Goal: Task Accomplishment & Management: Manage account settings

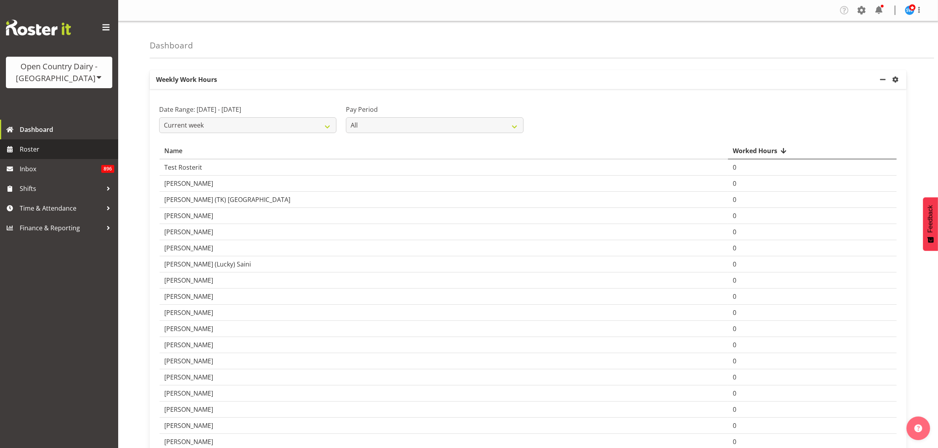
click at [57, 148] on span "Roster" at bounding box center [67, 149] width 95 height 12
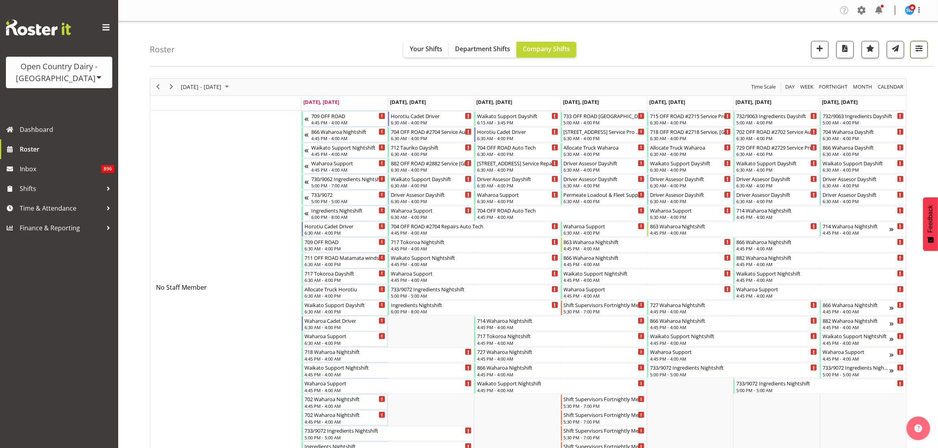
click at [922, 54] on span "button" at bounding box center [919, 48] width 10 height 10
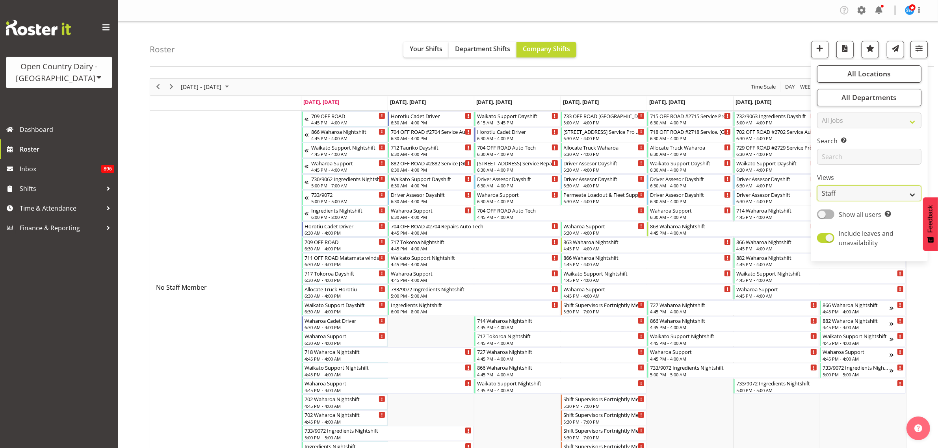
click at [901, 192] on select "Staff Role Shift - Horizontal Shift - Vertical Staff - Location" at bounding box center [869, 194] width 104 height 16
select select "shiftH"
click at [817, 186] on select "Staff Role Shift - Horizontal Shift - Vertical Staff - Location" at bounding box center [869, 194] width 104 height 16
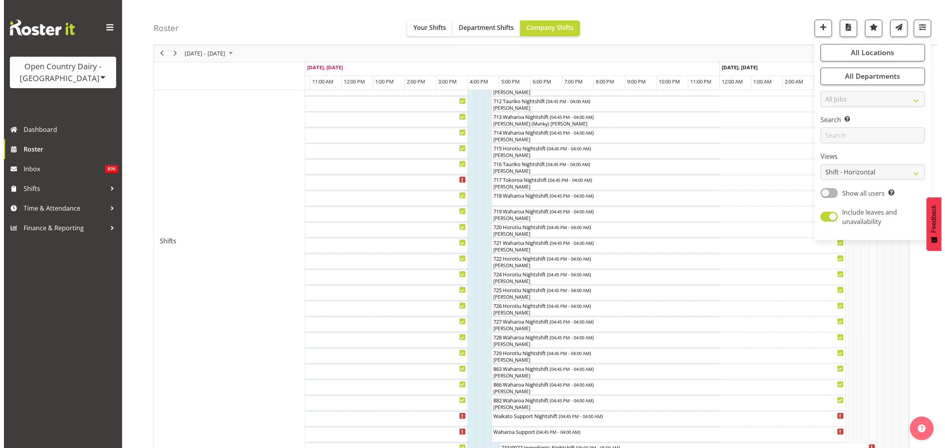
scroll to position [294, 0]
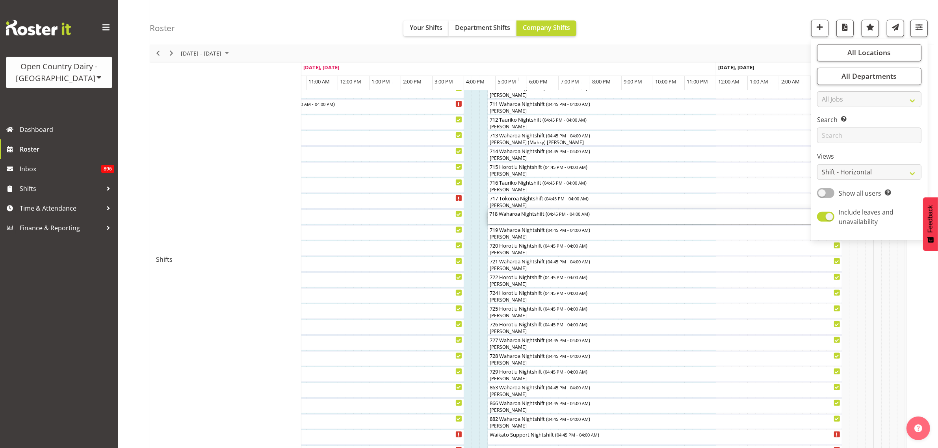
click at [564, 219] on div "718 Waharoa Nightshift ( 04:45 PM - 04:00 AM )" at bounding box center [664, 217] width 351 height 15
click at [0, 0] on div at bounding box center [0, 0] width 0 height 0
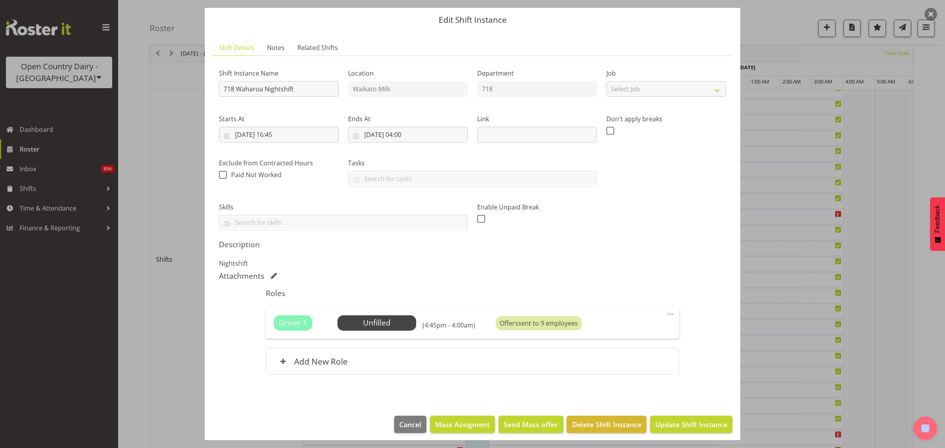
scroll to position [28, 0]
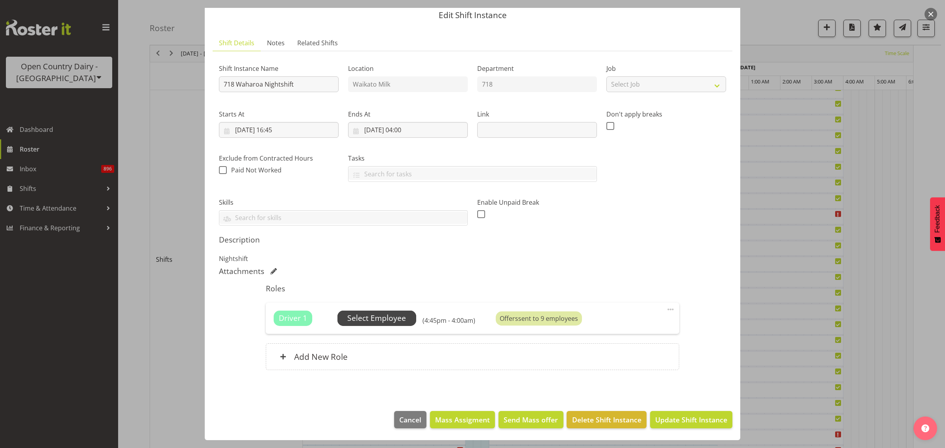
click at [390, 318] on span "Select Employee" at bounding box center [376, 318] width 59 height 11
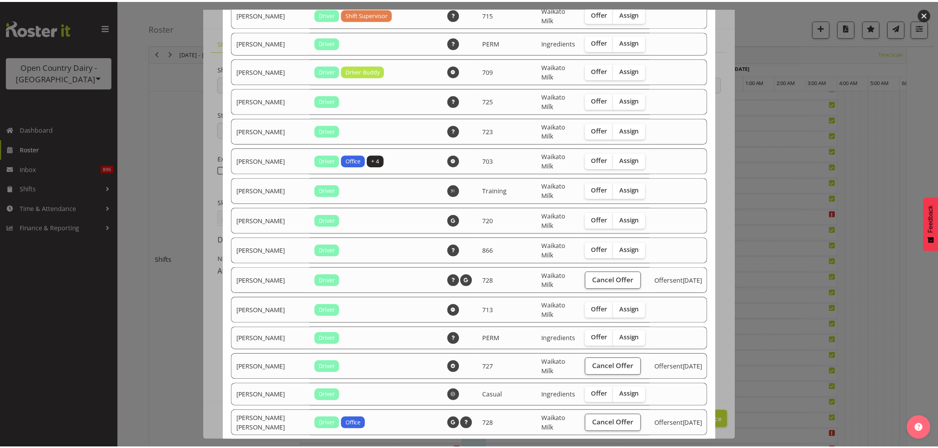
scroll to position [492, 0]
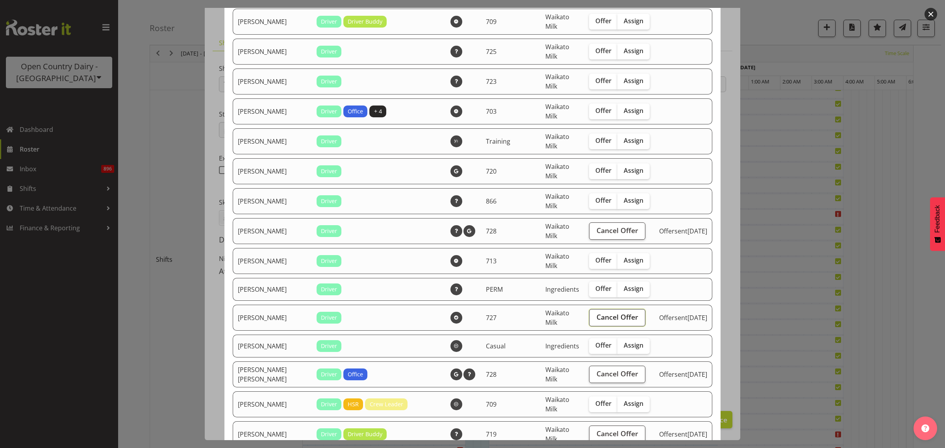
click at [597, 322] on span "Cancel Offer" at bounding box center [618, 317] width 42 height 10
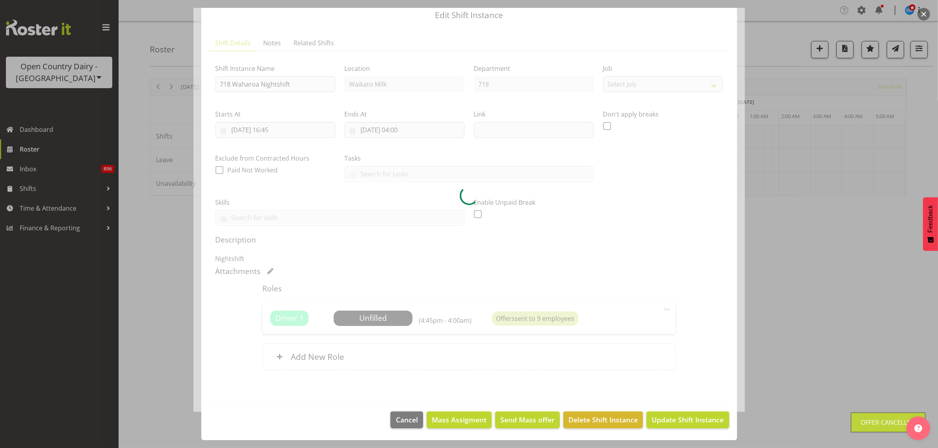
scroll to position [0, 0]
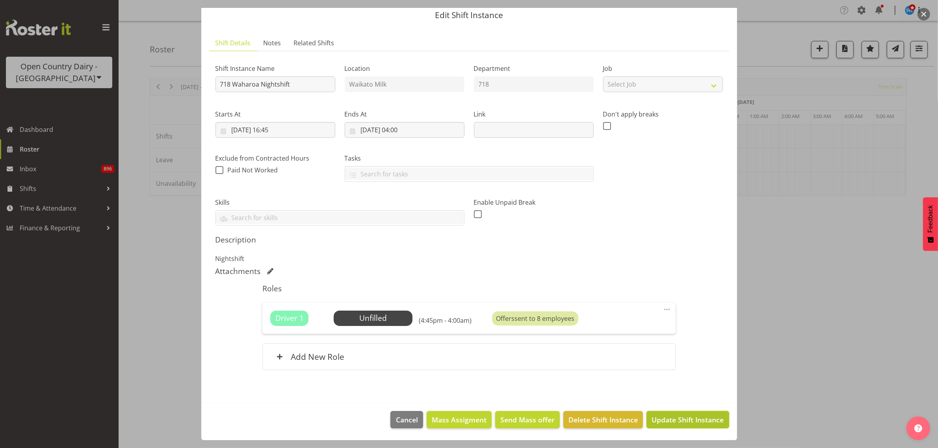
click at [667, 418] on span "Update Shift Instance" at bounding box center [687, 420] width 72 height 10
click at [673, 419] on footer "Cancel Mass Assigment Send Mass offer Delete Shift Instance Update Shift Instan…" at bounding box center [469, 421] width 536 height 37
click at [400, 418] on span "Cancel" at bounding box center [407, 420] width 22 height 10
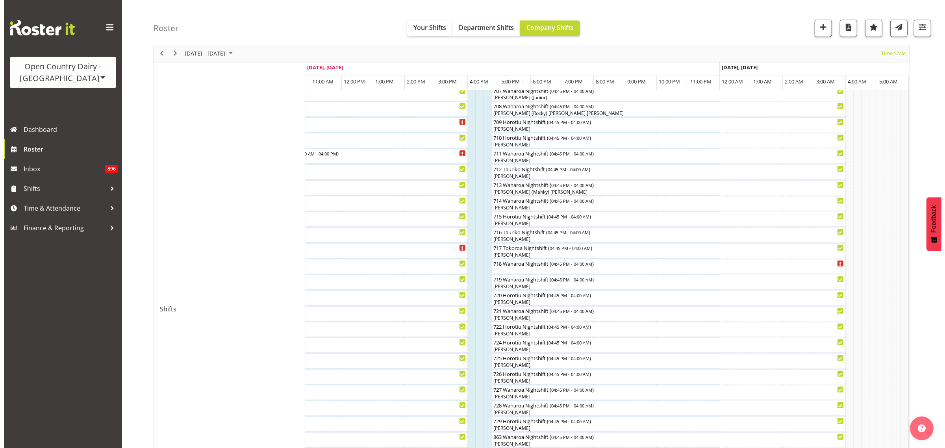
scroll to position [246, 0]
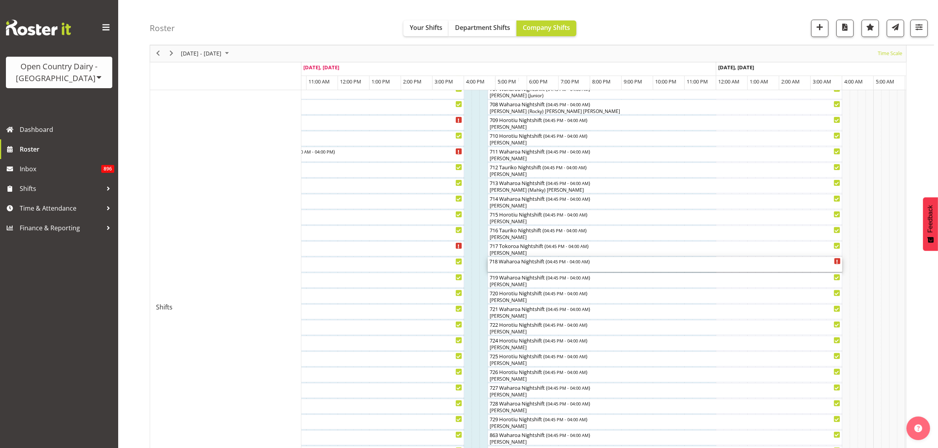
click at [547, 265] on div "718 Waharoa Nightshift ( 04:45 PM - 04:00 AM )" at bounding box center [664, 261] width 351 height 8
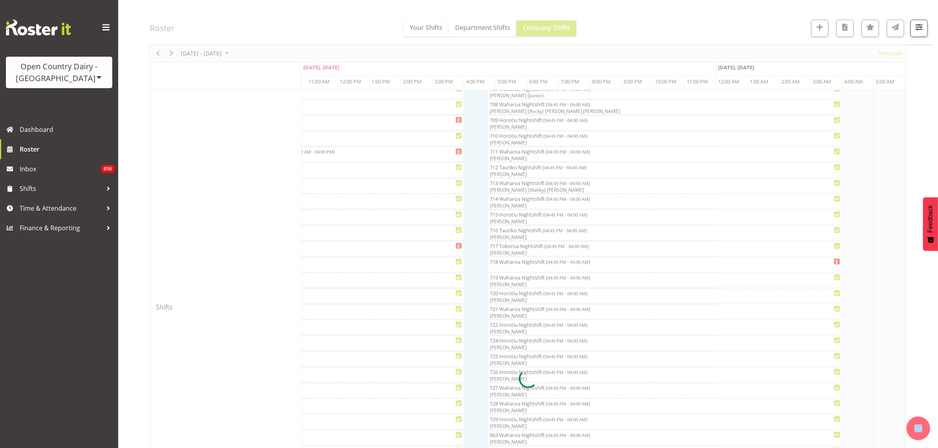
click at [547, 265] on div at bounding box center [528, 378] width 757 height 1093
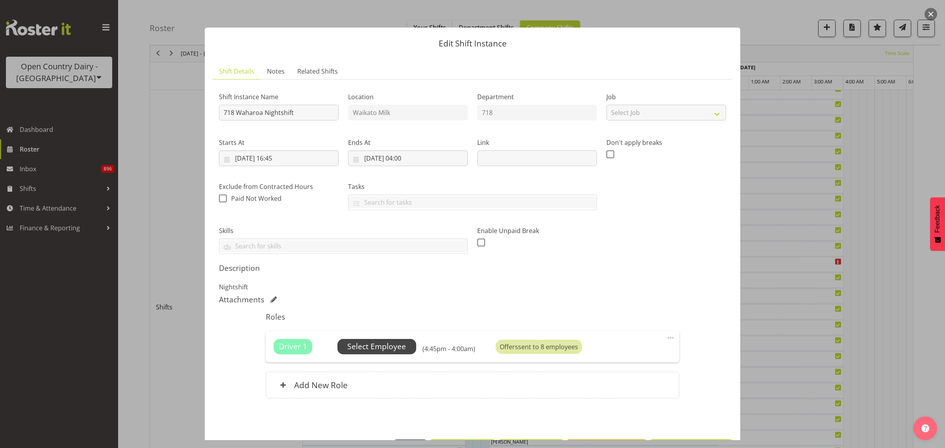
click at [389, 349] on span "Select Employee" at bounding box center [376, 346] width 59 height 11
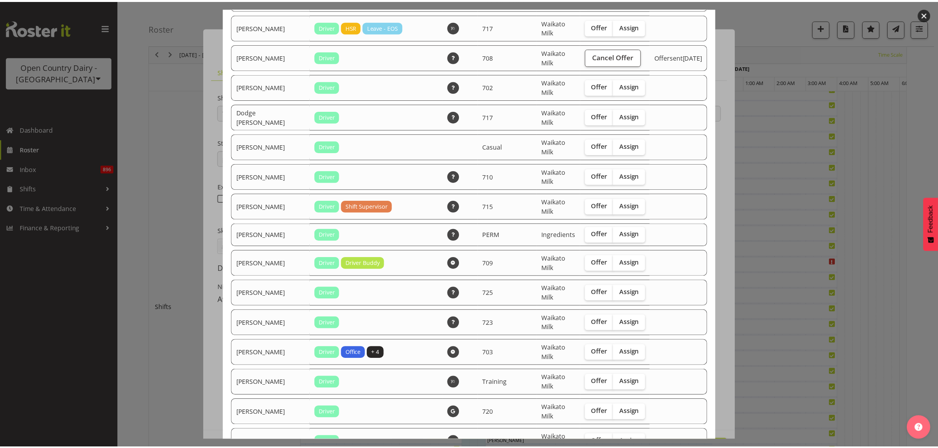
scroll to position [239, 0]
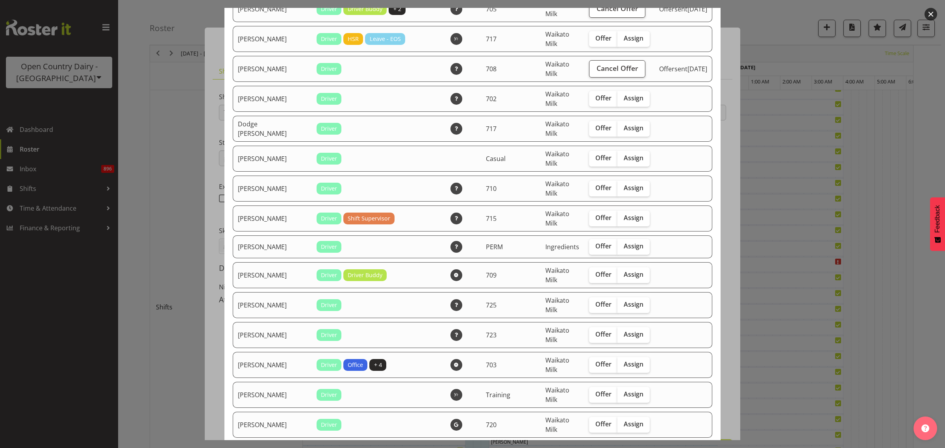
click at [176, 156] on div at bounding box center [472, 224] width 945 height 448
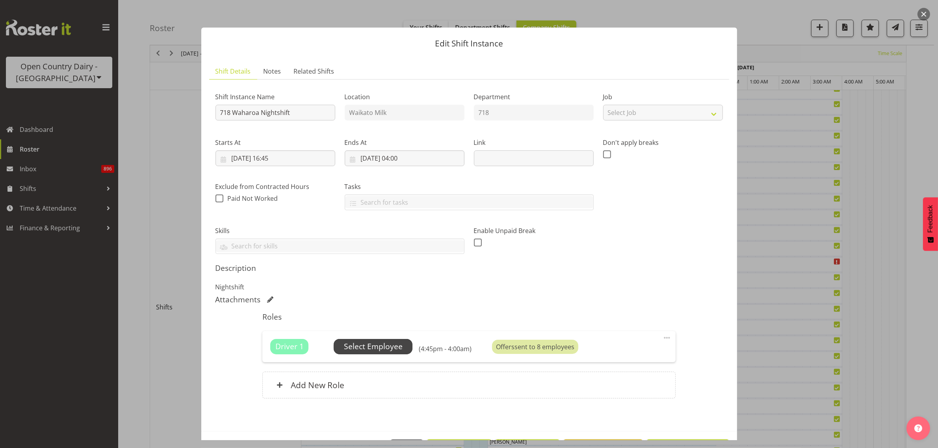
click at [385, 347] on span "Select Employee" at bounding box center [373, 346] width 59 height 11
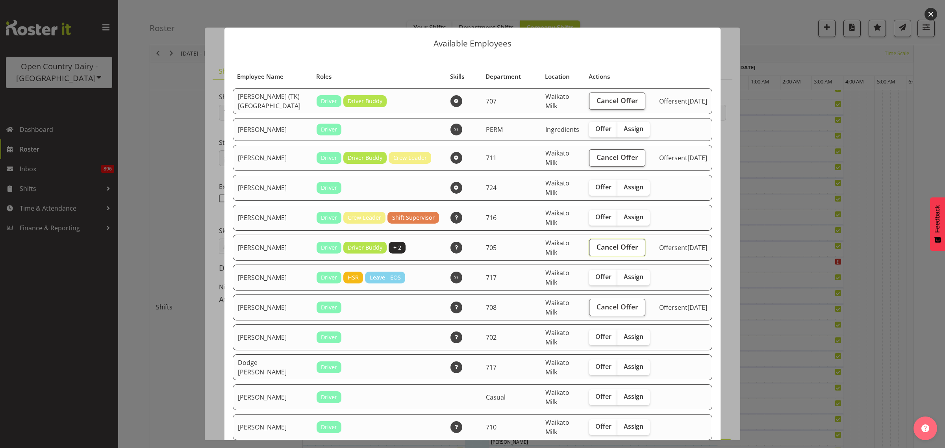
click at [601, 245] on span "Cancel Offer" at bounding box center [618, 247] width 42 height 10
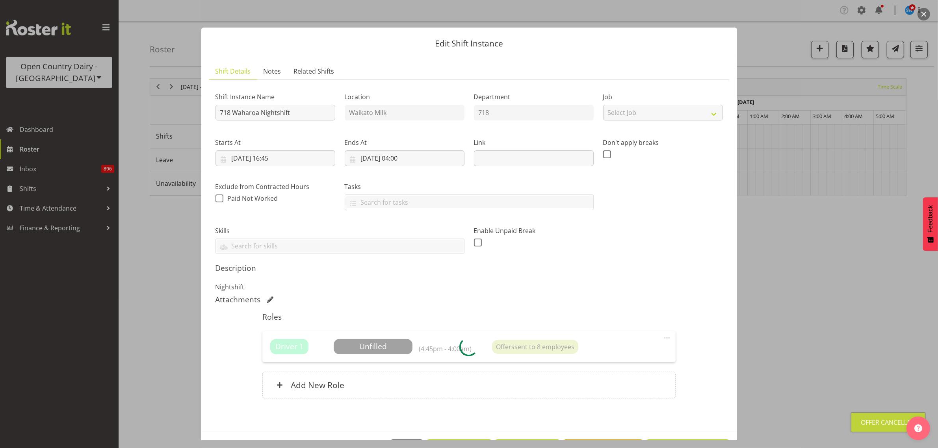
scroll to position [0, 0]
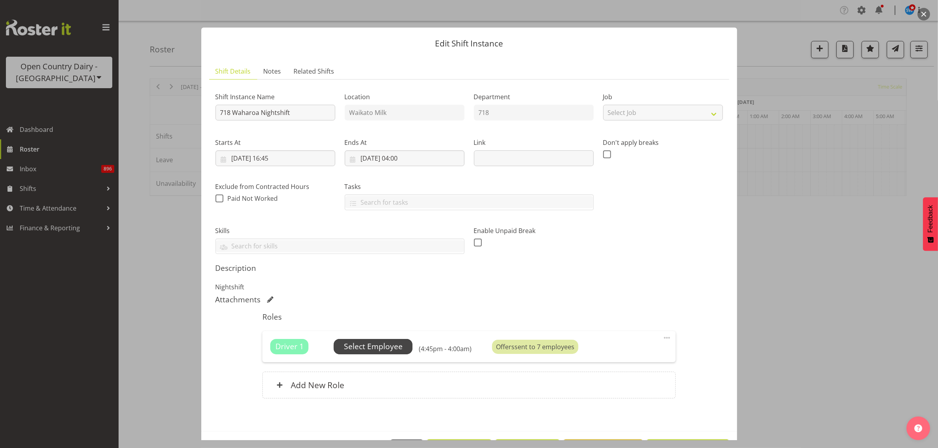
click at [392, 347] on span "Select Employee" at bounding box center [373, 346] width 59 height 11
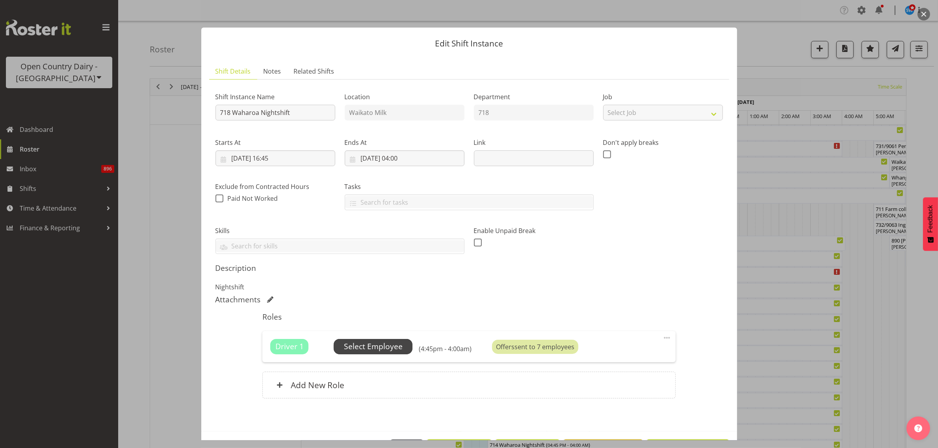
scroll to position [28, 0]
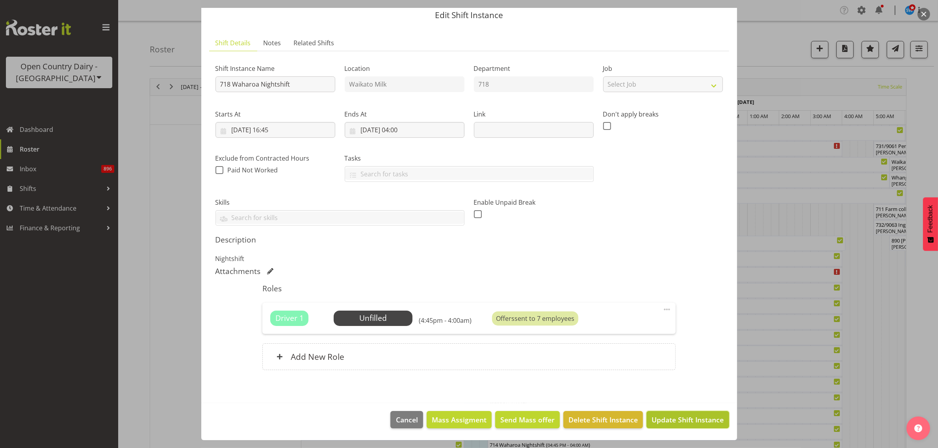
click at [702, 422] on span "Update Shift Instance" at bounding box center [687, 420] width 72 height 10
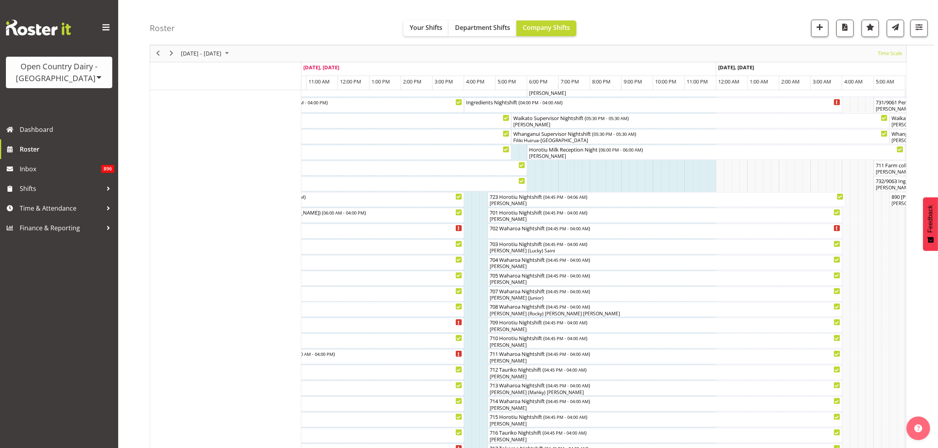
scroll to position [0, 0]
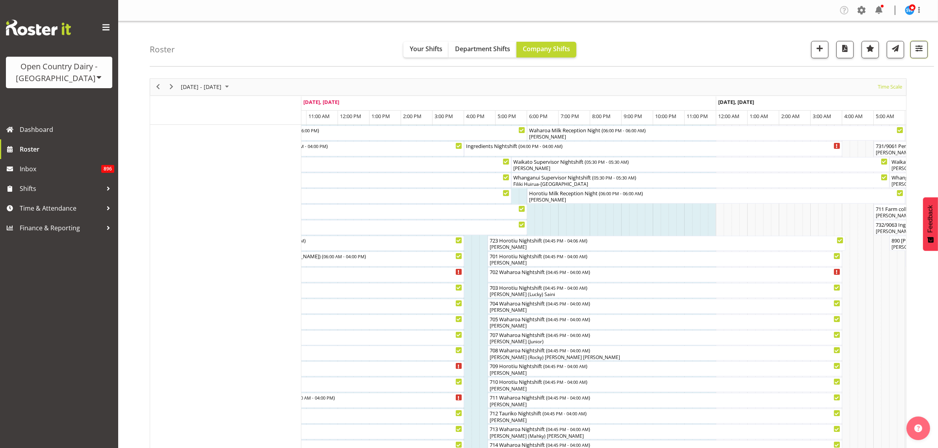
click at [918, 55] on button "button" at bounding box center [918, 49] width 17 height 17
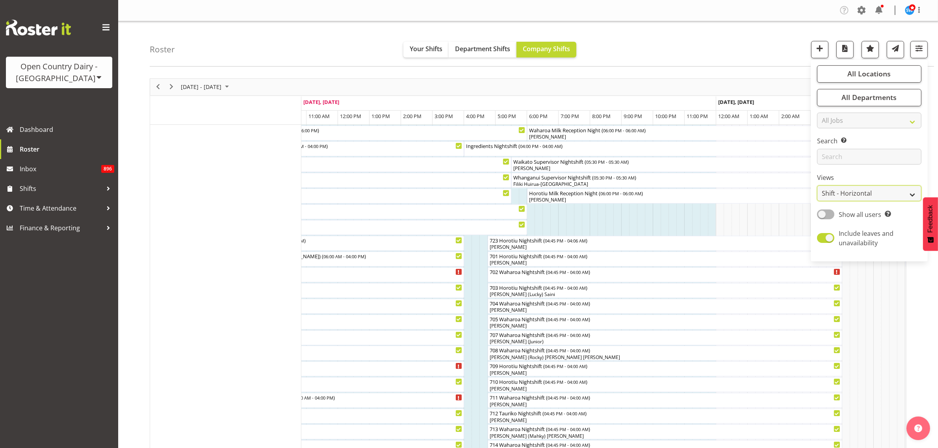
click at [906, 196] on select "Staff Role Shift - Horizontal Shift - Vertical Staff - Location" at bounding box center [869, 194] width 104 height 16
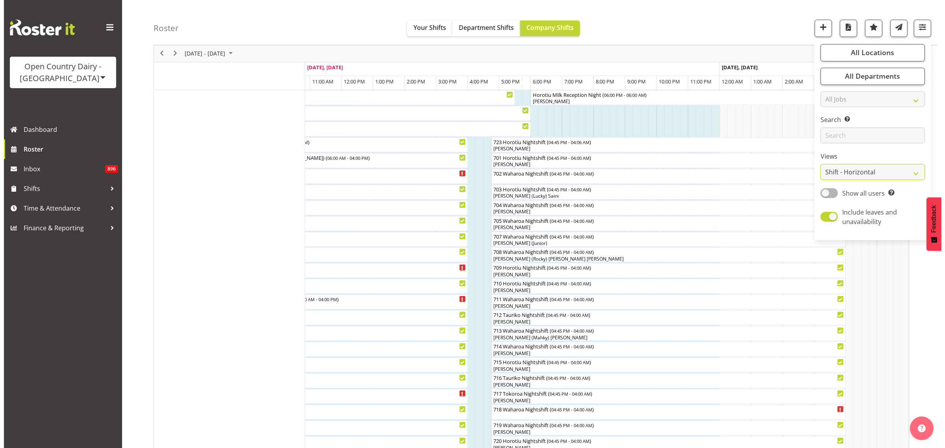
scroll to position [148, 0]
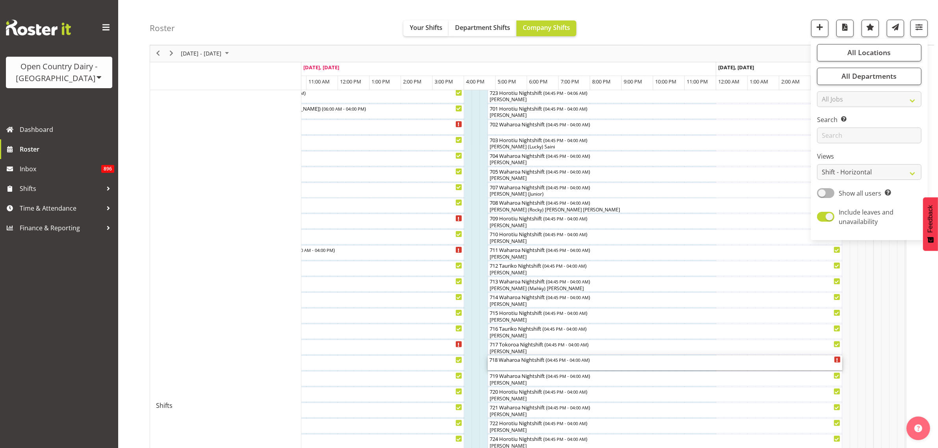
click at [575, 365] on div "718 Waharoa Nightshift ( 04:45 PM - 04:00 AM )" at bounding box center [664, 363] width 351 height 15
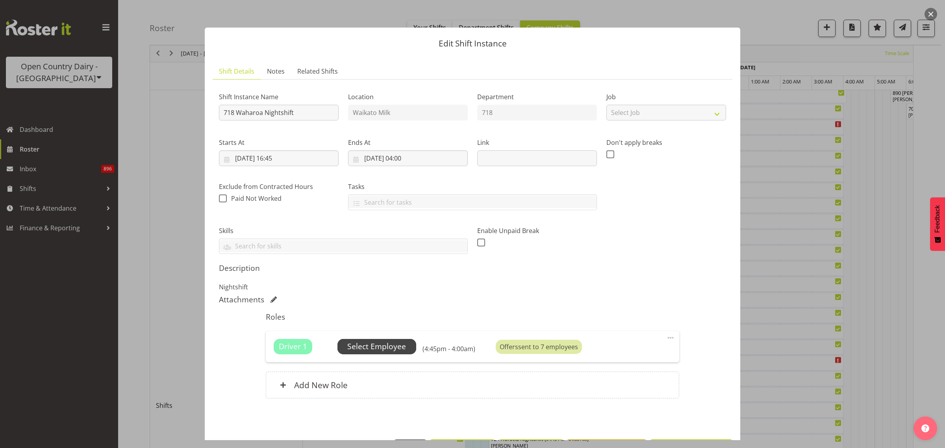
click at [403, 347] on span "Select Employee" at bounding box center [376, 346] width 59 height 11
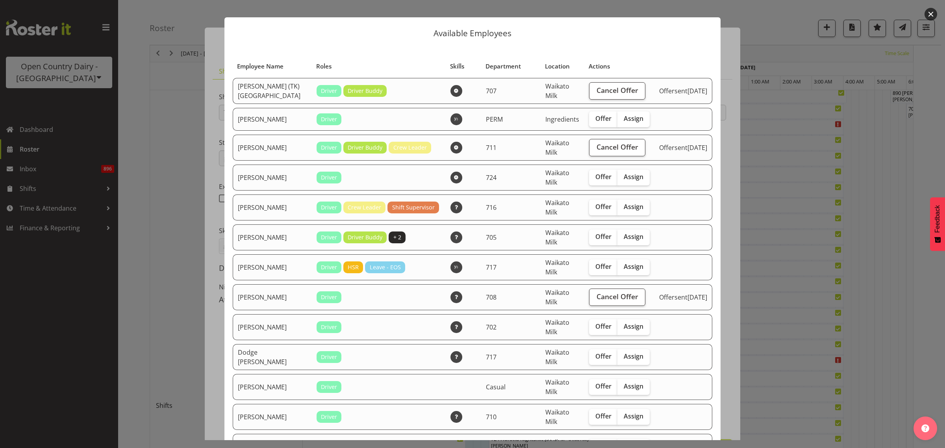
scroll to position [0, 0]
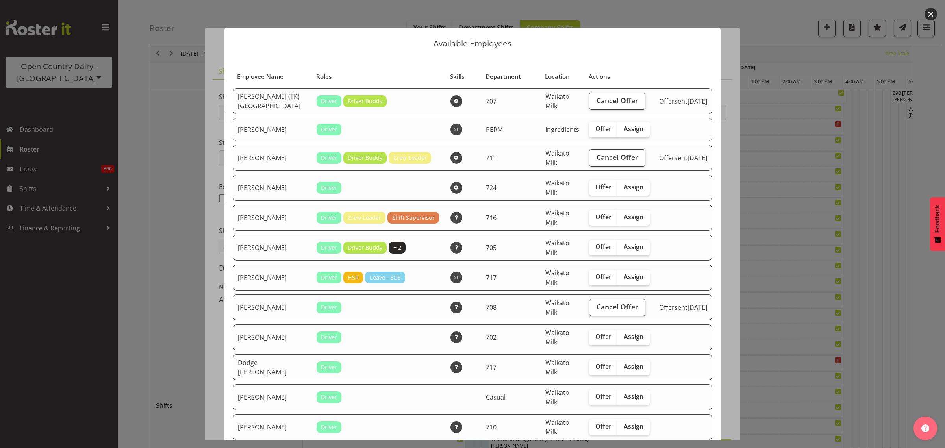
click at [624, 247] on span "Assign" at bounding box center [634, 247] width 20 height 8
click at [623, 247] on input "Assign" at bounding box center [620, 247] width 5 height 5
checkbox input "true"
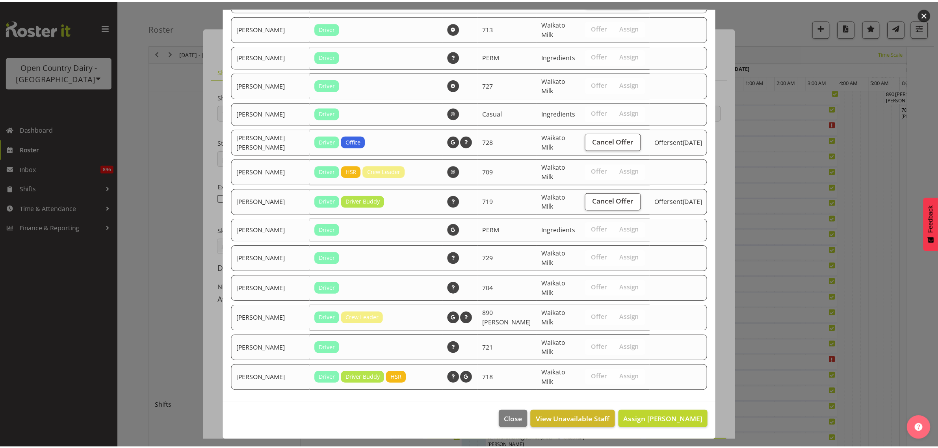
scroll to position [731, 0]
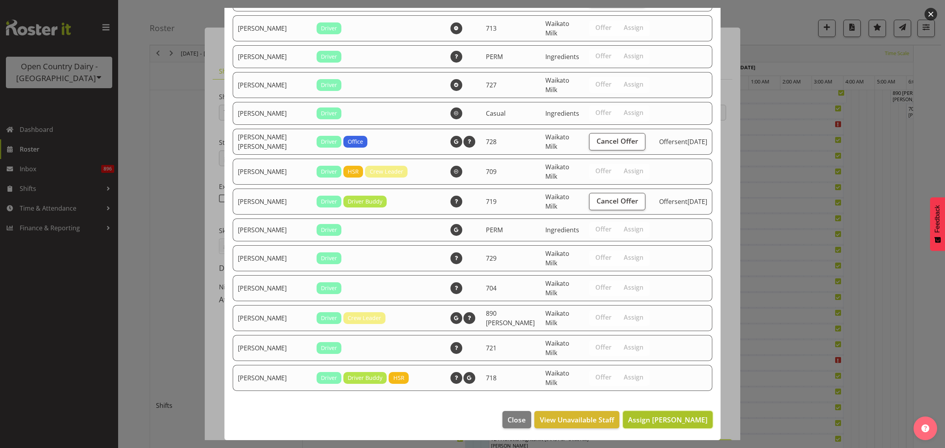
click at [672, 420] on span "Assign Colin Kelly" at bounding box center [668, 419] width 80 height 9
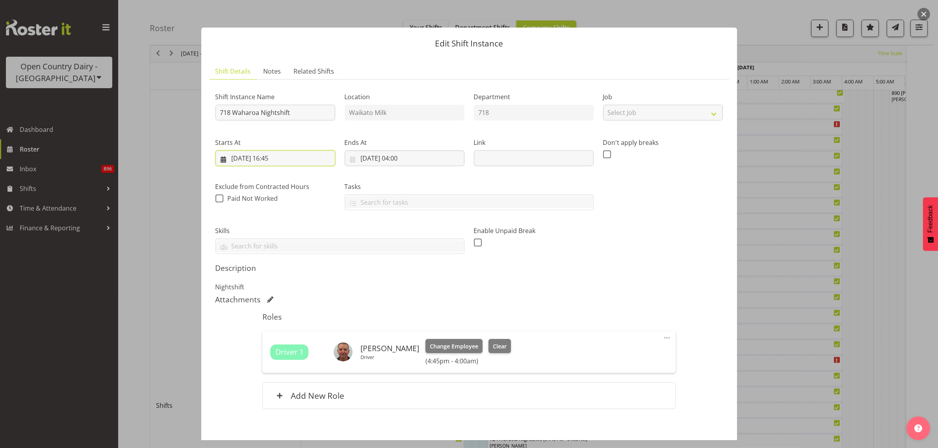
click at [276, 159] on input "06/10/2025, 16:45" at bounding box center [275, 158] width 120 height 16
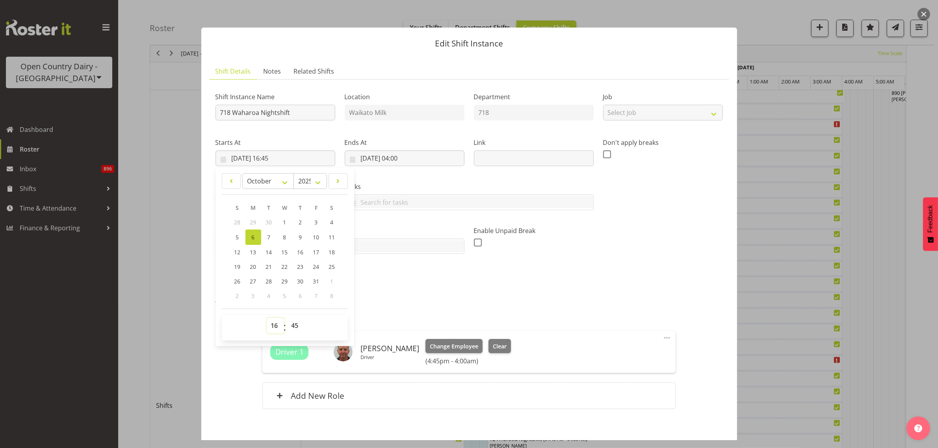
click at [274, 326] on select "00 01 02 03 04 05 06 07 08 09 10 11 12 13 14 15 16 17 18 19 20 21 22 23" at bounding box center [276, 326] width 18 height 16
select select "18"
click at [267, 318] on select "00 01 02 03 04 05 06 07 08 09 10 11 12 13 14 15 16 17 18 19 20 21 22 23" at bounding box center [276, 326] width 18 height 16
type input "06/10/2025, 18:45"
click at [296, 326] on select "00 01 02 03 04 05 06 07 08 09 10 11 12 13 14 15 16 17 18 19 20 21 22 23 24 25 2…" at bounding box center [296, 326] width 18 height 16
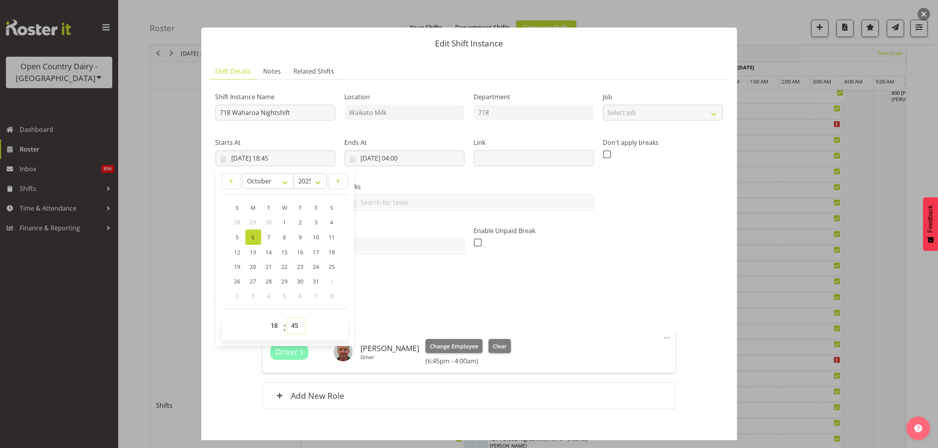
select select "0"
click at [287, 318] on select "00 01 02 03 04 05 06 07 08 09 10 11 12 13 14 15 16 17 18 19 20 21 22 23 24 25 2…" at bounding box center [296, 326] width 18 height 16
type input "06/10/2025, 18:00"
click at [621, 272] on h5 "Description" at bounding box center [468, 267] width 507 height 9
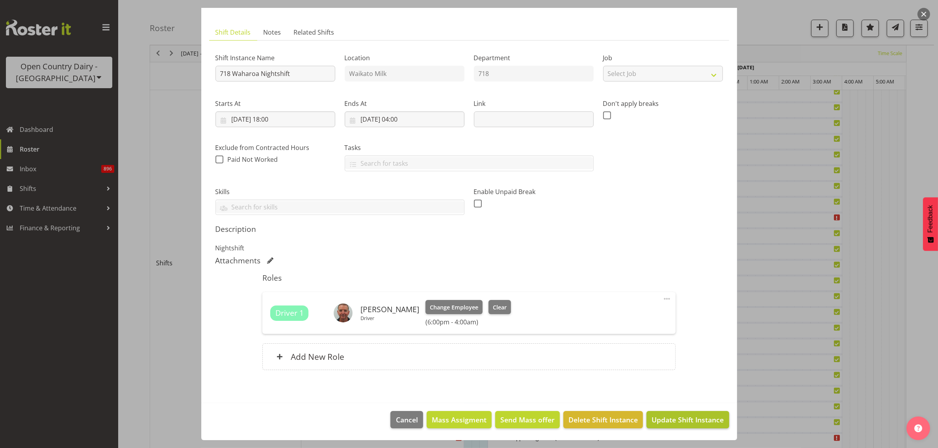
scroll to position [295, 0]
click at [689, 421] on span "Update Shift Instance" at bounding box center [687, 420] width 72 height 10
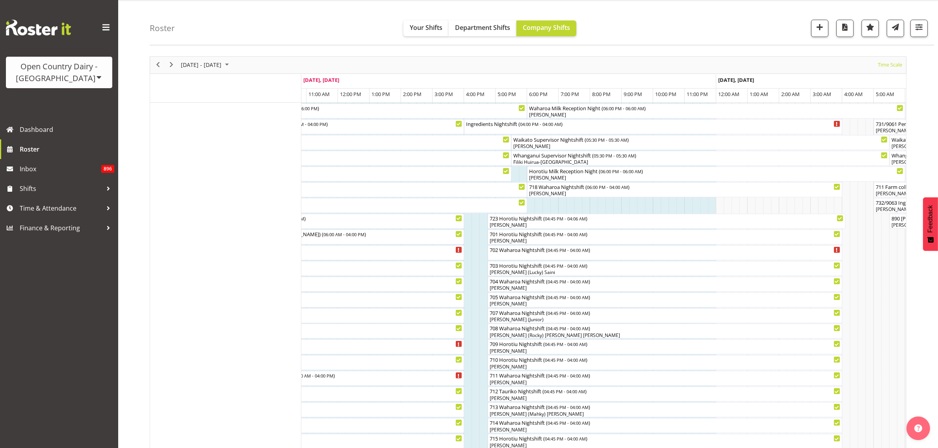
scroll to position [0, 0]
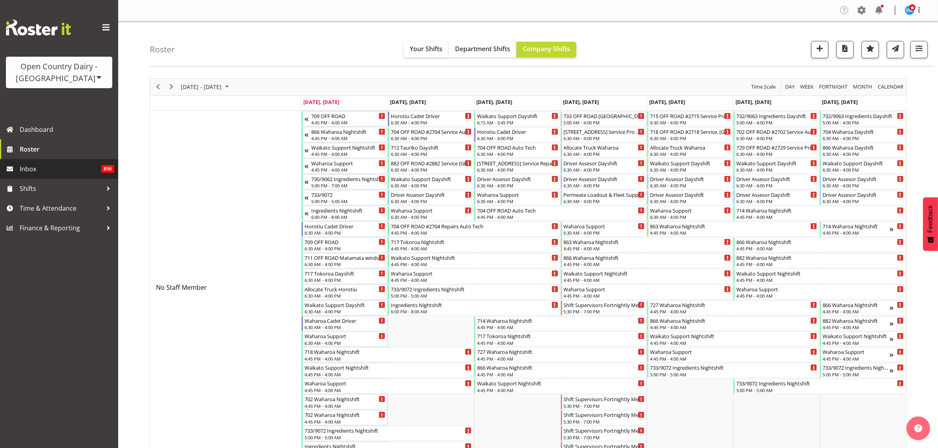
click at [39, 167] on span "Inbox" at bounding box center [61, 169] width 82 height 12
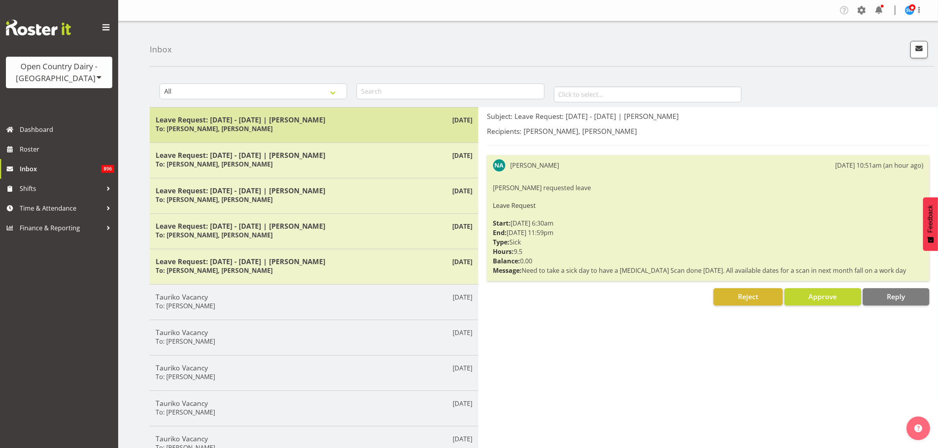
click at [332, 127] on div "Leave Request: 10/10/25 - 10/10/25 | Neil Abrahams To: Steve Webb, Phillip Robb" at bounding box center [314, 124] width 317 height 19
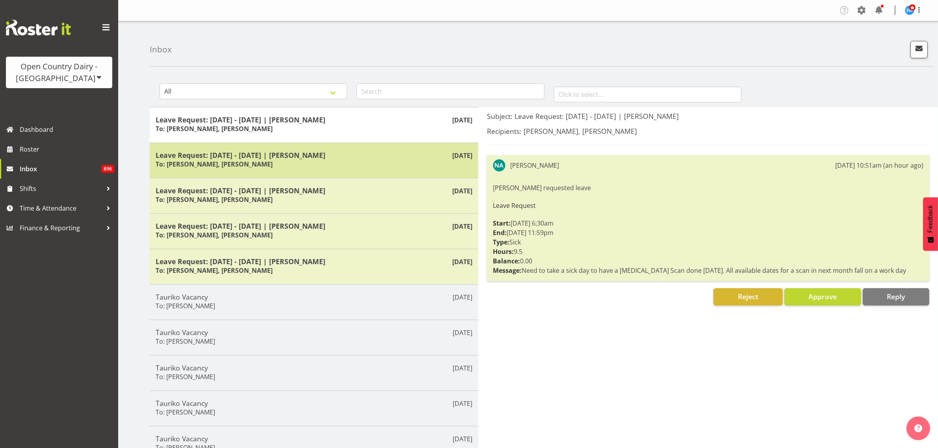
click at [331, 160] on div "Leave Request: 22/03/26 - 24/03/26 | Grant Vercoe To: Steve Webb, Harald Aalder…" at bounding box center [314, 160] width 317 height 19
